Goal: Information Seeking & Learning: Learn about a topic

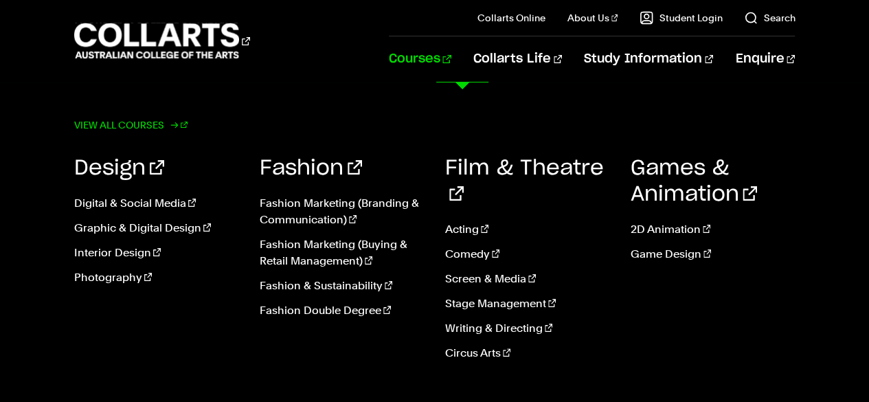
click at [124, 125] on link "View all courses" at bounding box center [131, 124] width 114 height 19
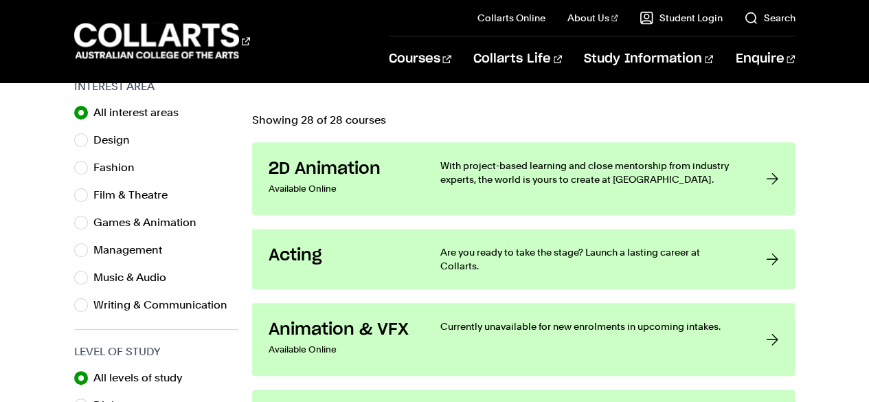
scroll to position [456, 0]
click at [92, 189] on div "Film & Theatre" at bounding box center [156, 194] width 164 height 19
click at [87, 192] on input "Film & Theatre" at bounding box center [81, 195] width 14 height 14
radio input "true"
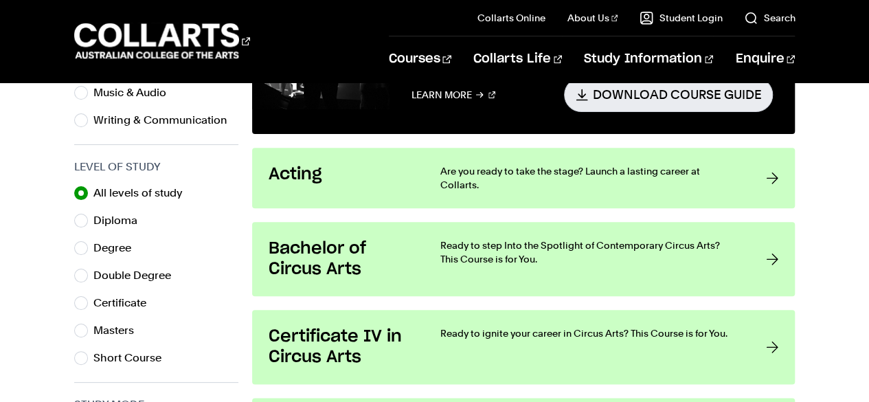
scroll to position [451, 0]
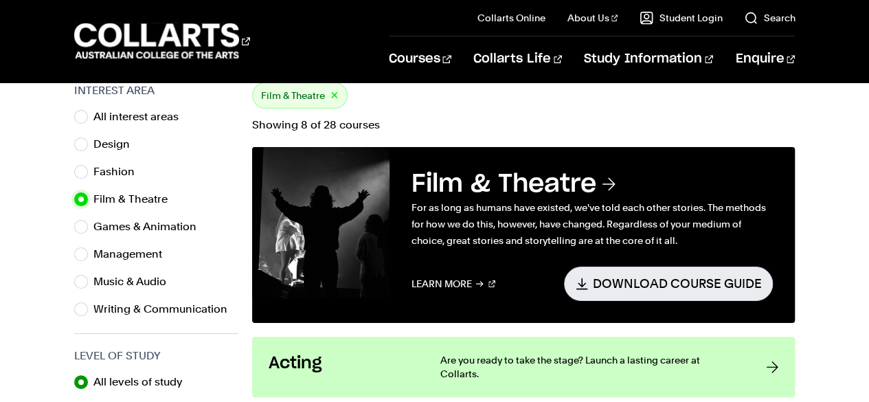
scroll to position [456, 0]
